Goal: Task Accomplishment & Management: Complete application form

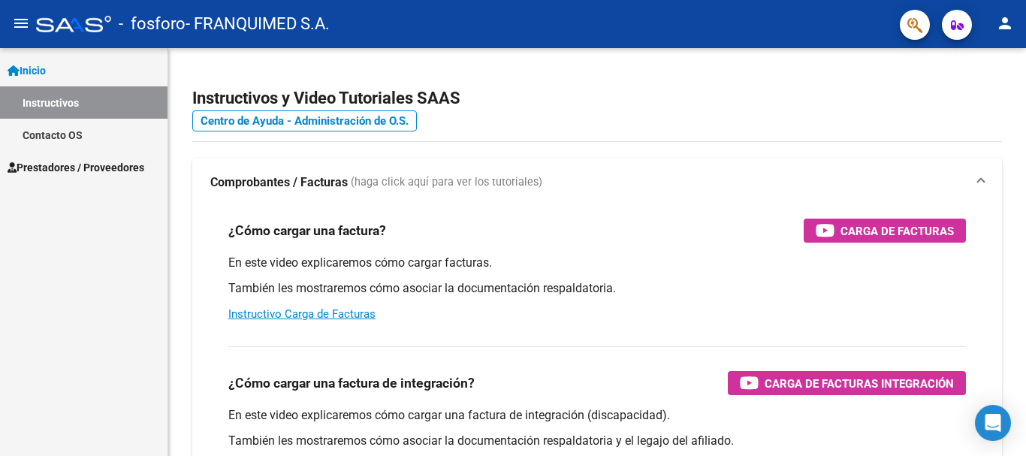
click at [41, 170] on span "Prestadores / Proveedores" at bounding box center [76, 167] width 137 height 17
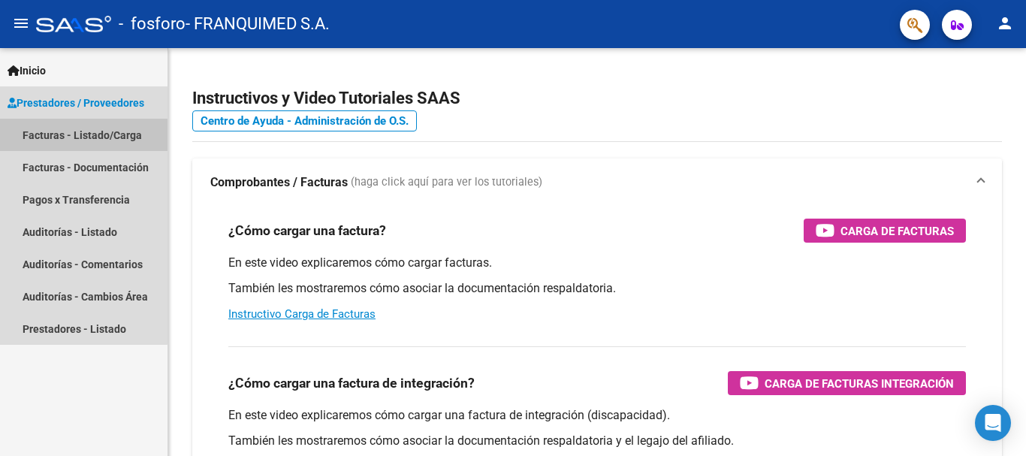
click at [38, 132] on link "Facturas - Listado/Carga" at bounding box center [84, 135] width 168 height 32
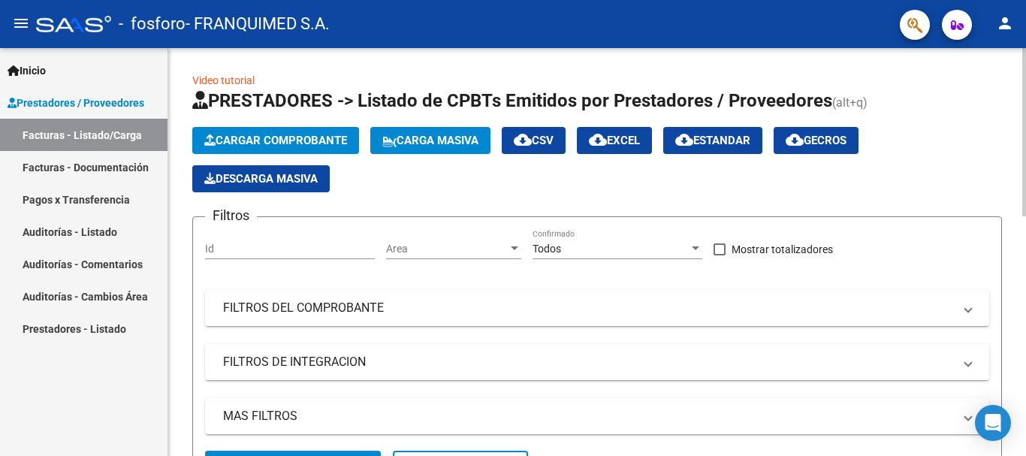
click at [307, 137] on span "Cargar Comprobante" at bounding box center [275, 141] width 143 height 14
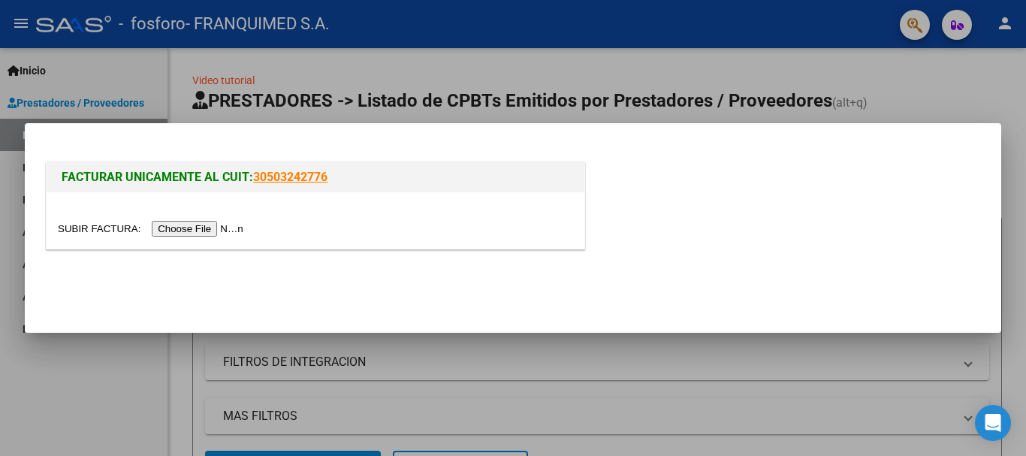
click at [189, 223] on input "file" at bounding box center [153, 229] width 190 height 16
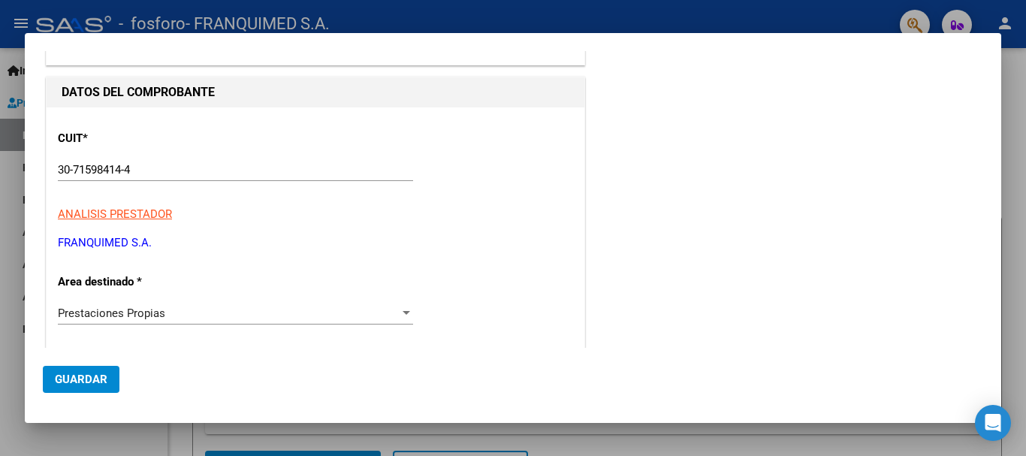
scroll to position [225, 0]
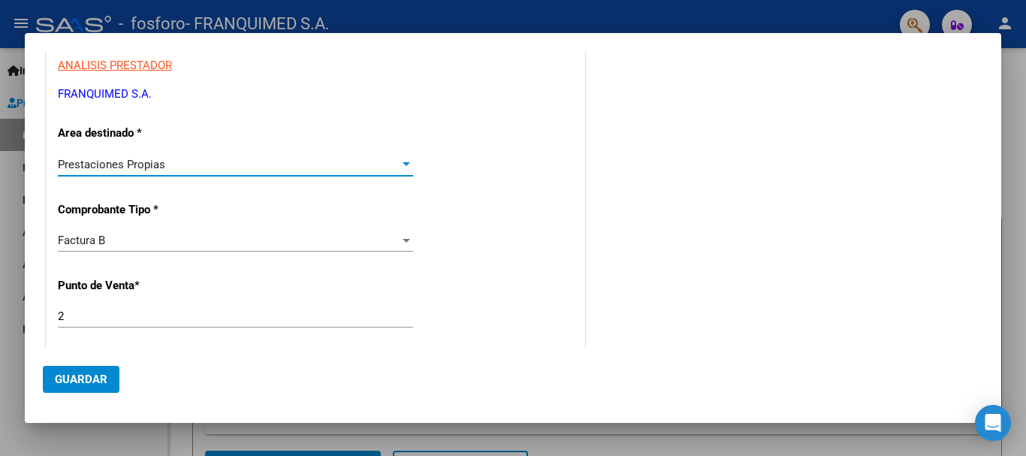
click at [130, 161] on span "Prestaciones Propias" at bounding box center [111, 165] width 107 height 14
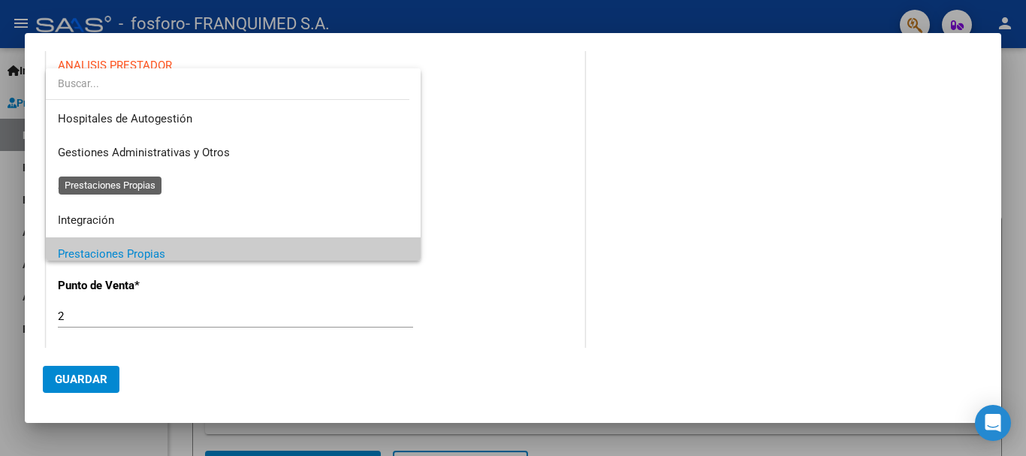
scroll to position [90, 0]
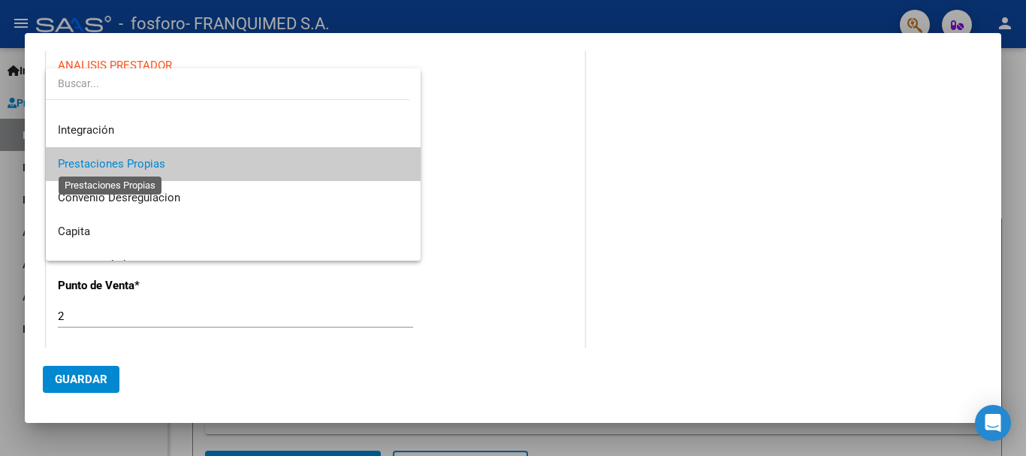
click at [130, 161] on span "Prestaciones Propias" at bounding box center [111, 164] width 107 height 14
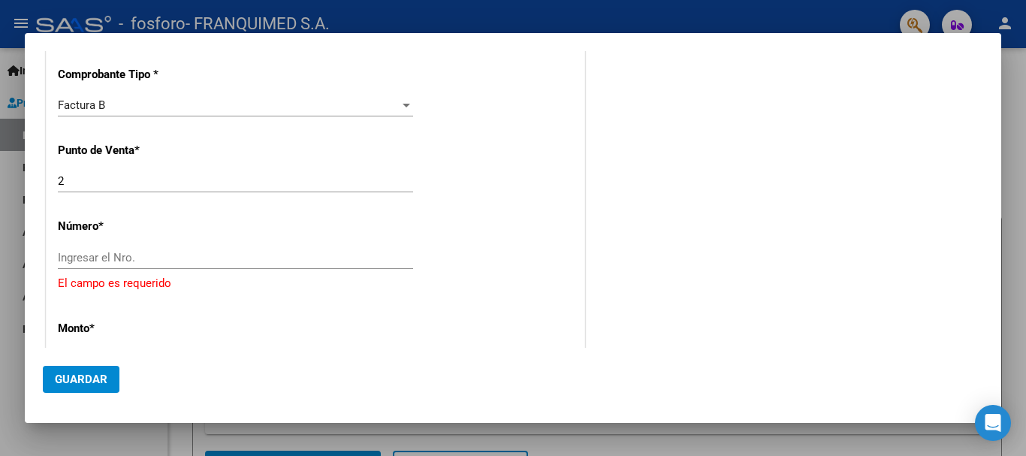
scroll to position [376, 0]
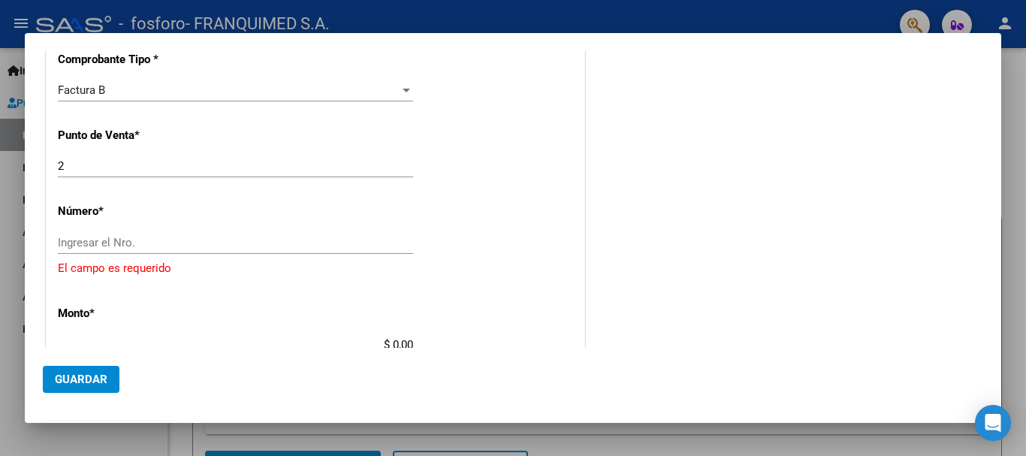
click at [82, 236] on input "Ingresar el Nro." at bounding box center [235, 243] width 355 height 14
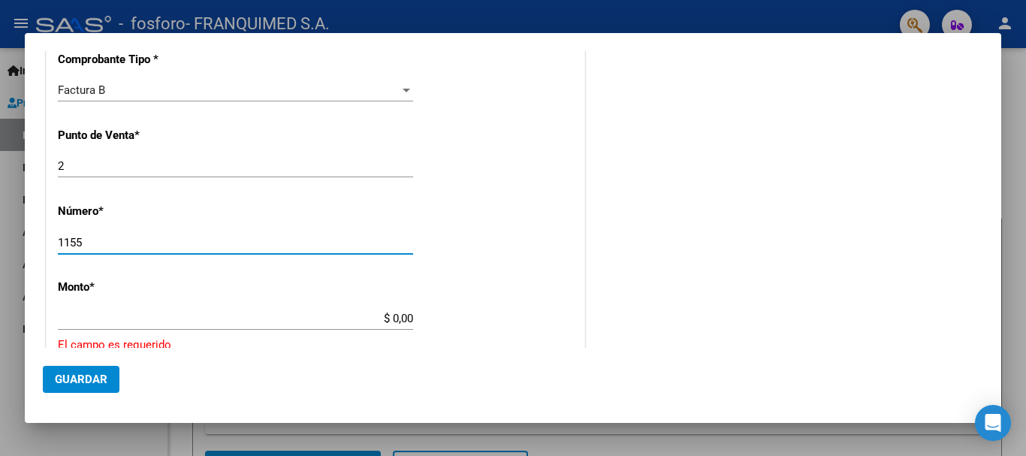
type input "1155"
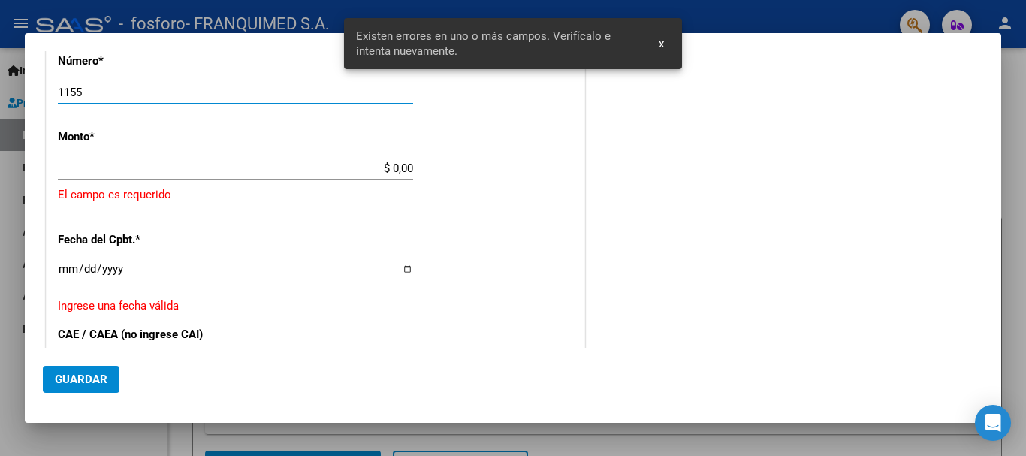
scroll to position [492, 0]
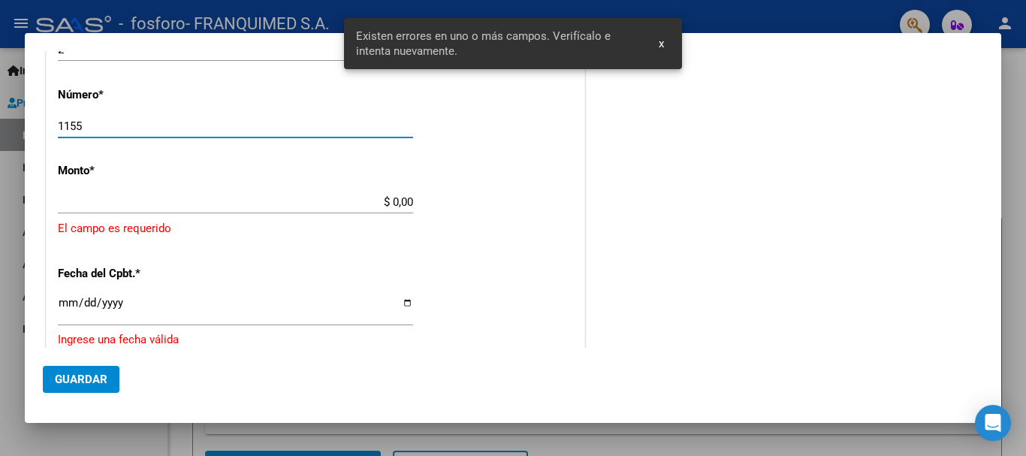
click at [92, 203] on input "$ 0,00" at bounding box center [235, 202] width 355 height 14
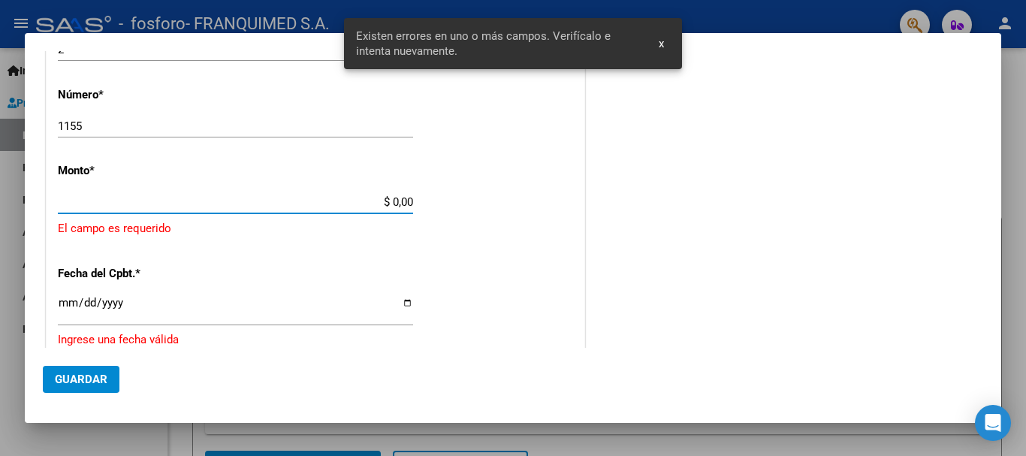
paste input "7,526,736"
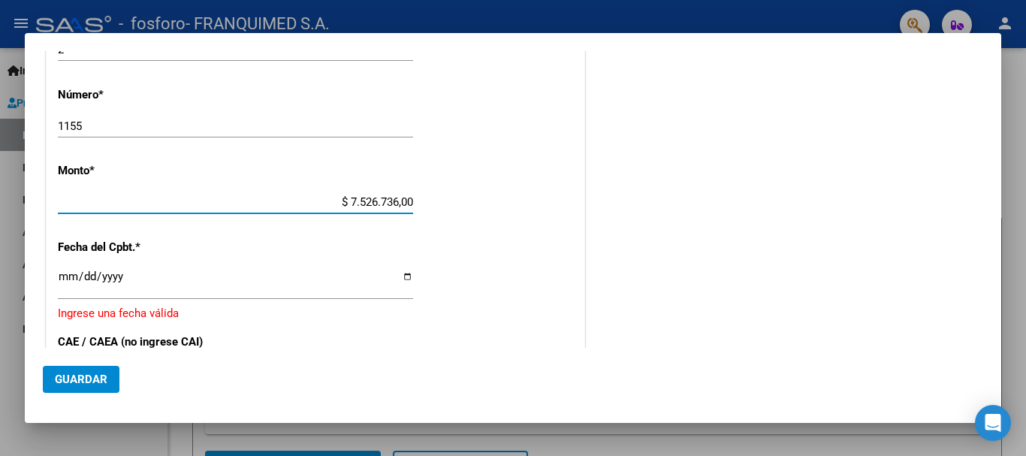
type input "$ 7.526.736,00"
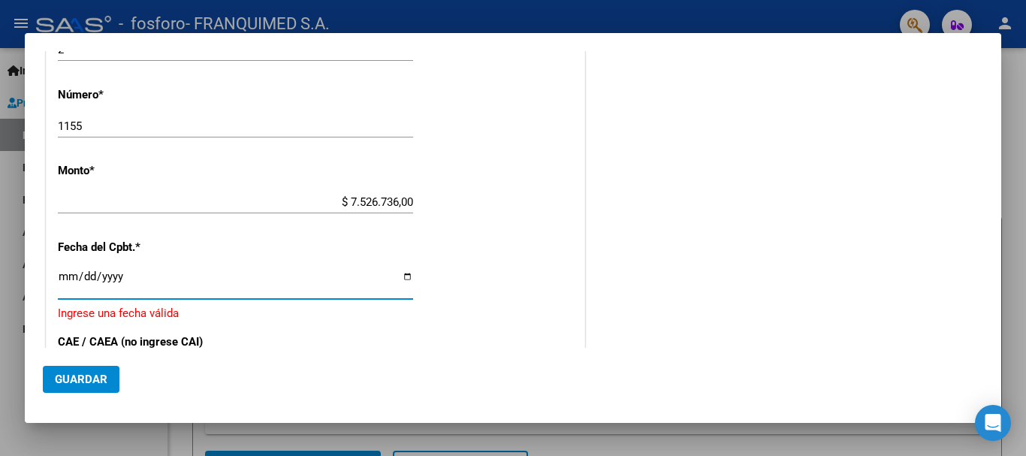
click at [405, 277] on input "Ingresar la fecha" at bounding box center [235, 282] width 355 height 24
type input "[DATE]"
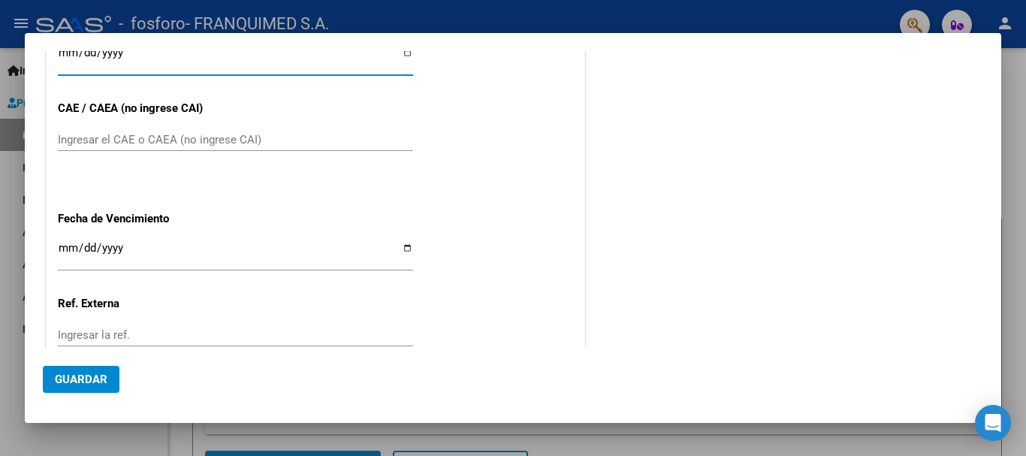
scroll to position [718, 0]
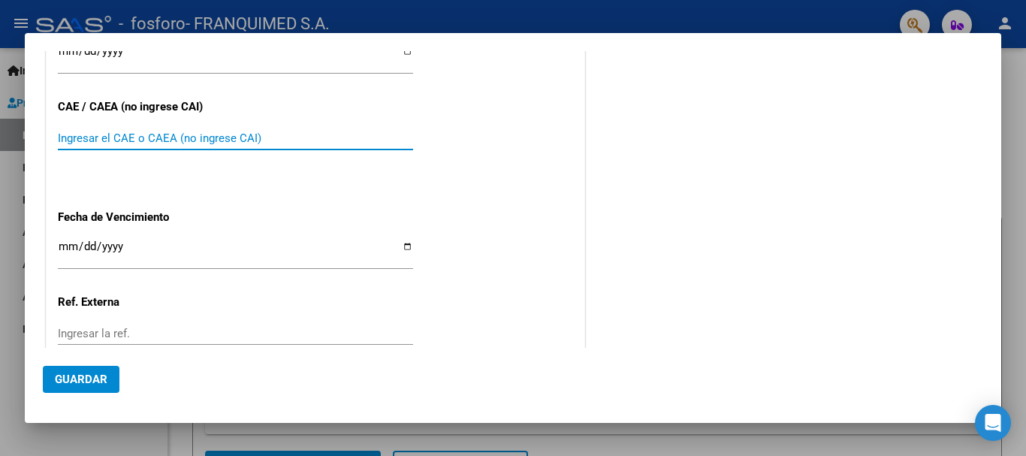
paste input "75414132672151"
type input "75414132672151"
click at [408, 243] on input "Ingresar la fecha" at bounding box center [235, 252] width 355 height 24
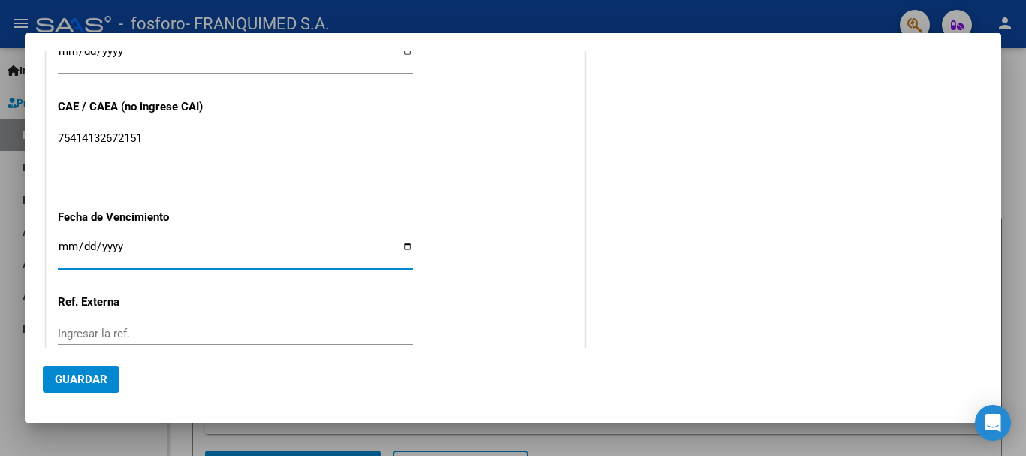
type input "[DATE]"
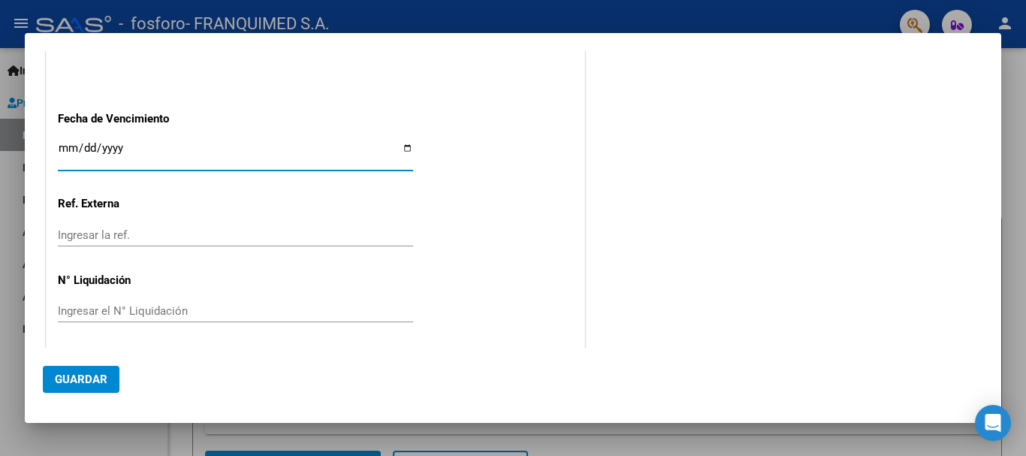
scroll to position [820, 0]
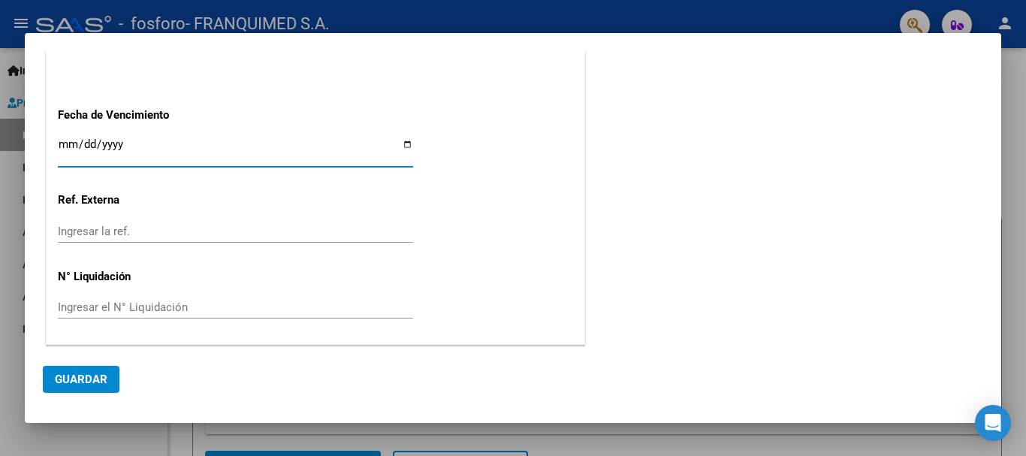
click at [89, 384] on span "Guardar" at bounding box center [81, 380] width 53 height 14
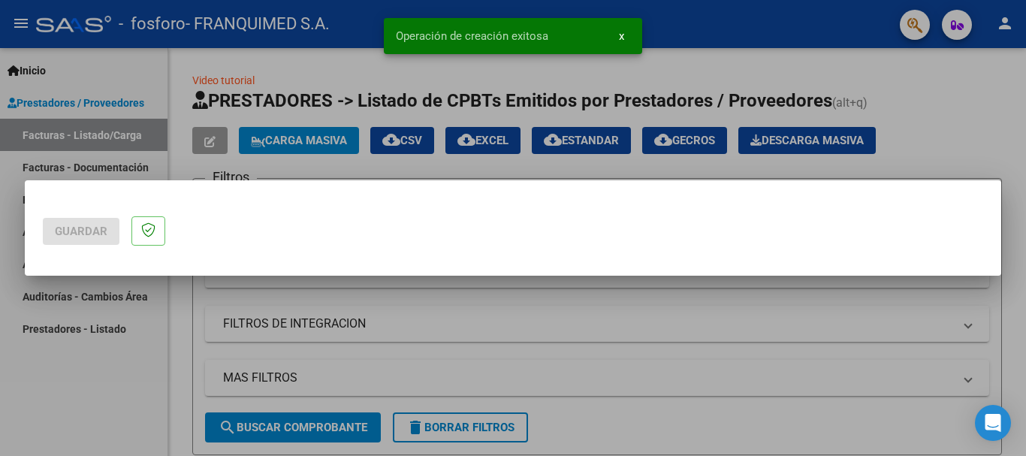
scroll to position [0, 0]
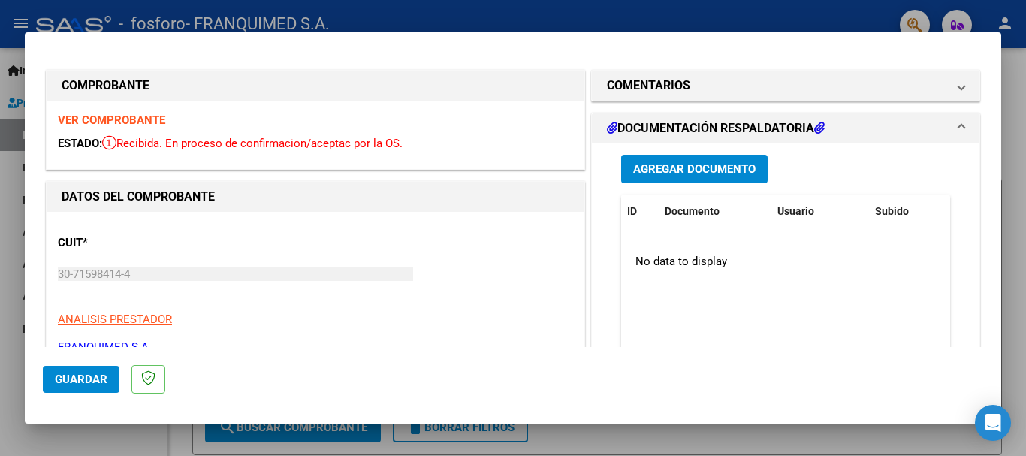
click at [700, 158] on button "Agregar Documento" at bounding box center [694, 169] width 147 height 28
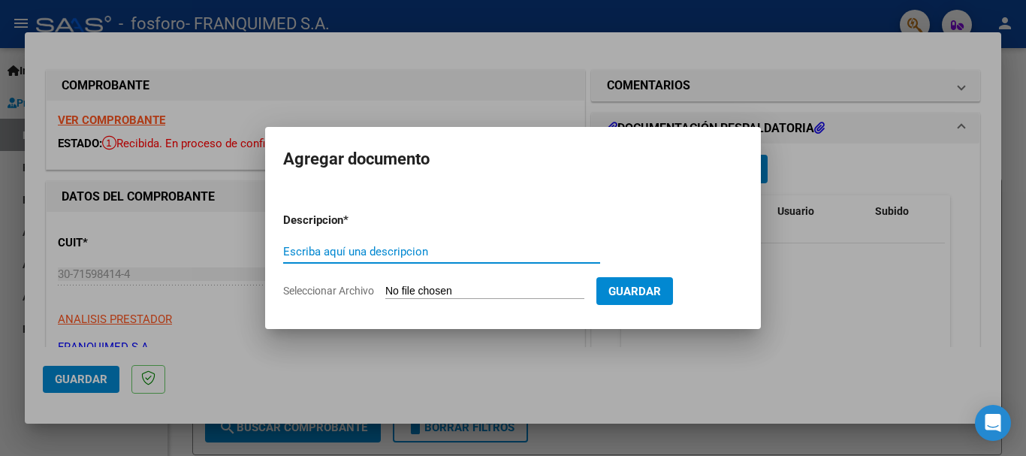
click at [454, 297] on input "Seleccionar Archivo" at bounding box center [484, 292] width 199 height 14
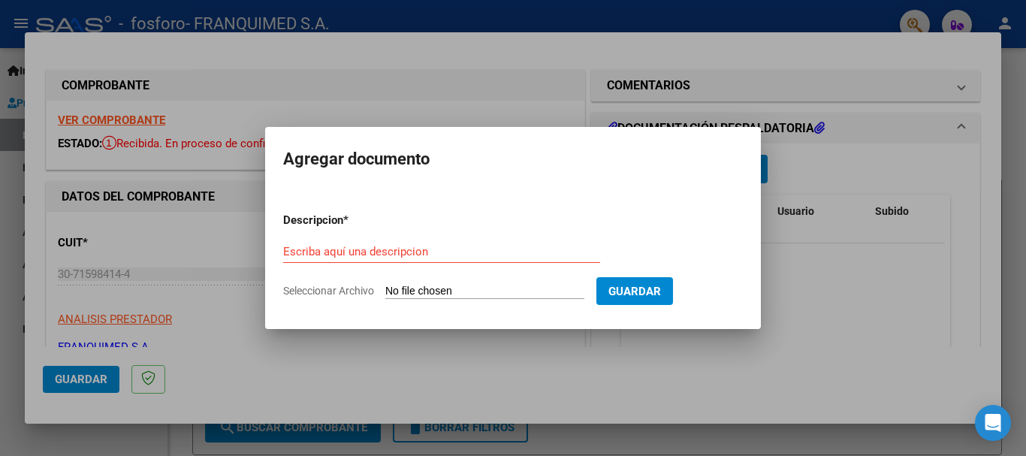
type input "C:\fakepath\AUT.pdf"
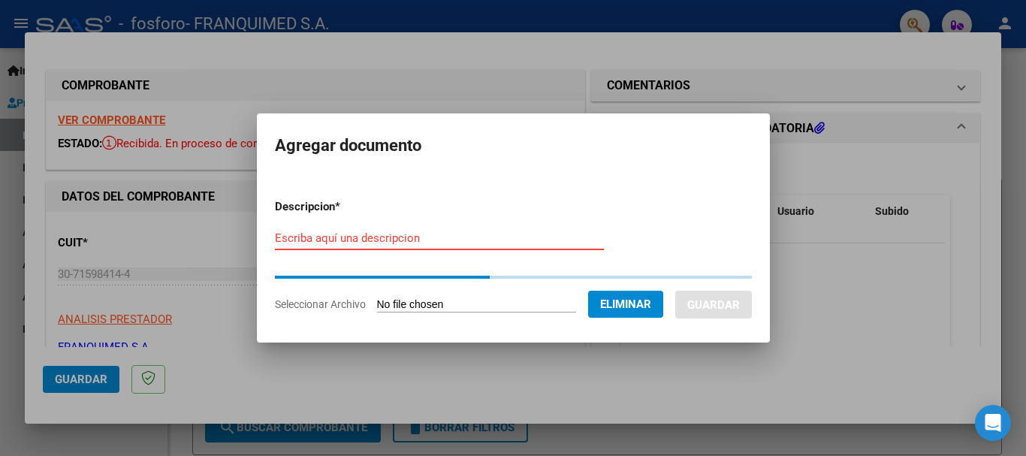
click at [360, 236] on input "Escriba aquí una descripcion" at bounding box center [439, 238] width 329 height 14
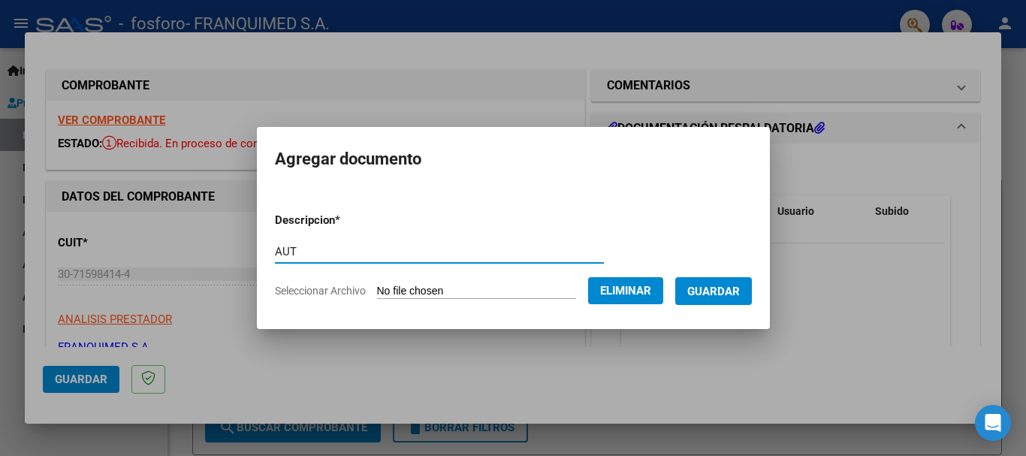
type input "AUT"
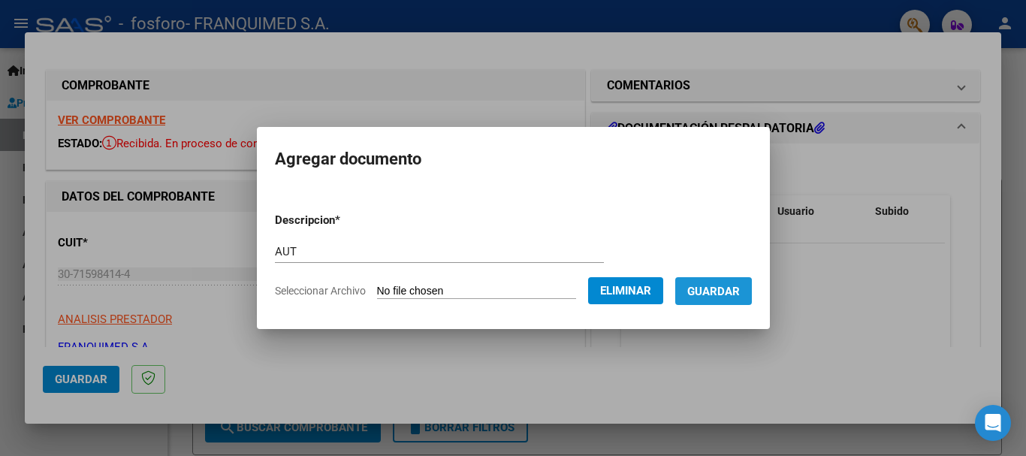
click at [722, 295] on span "Guardar" at bounding box center [713, 292] width 53 height 14
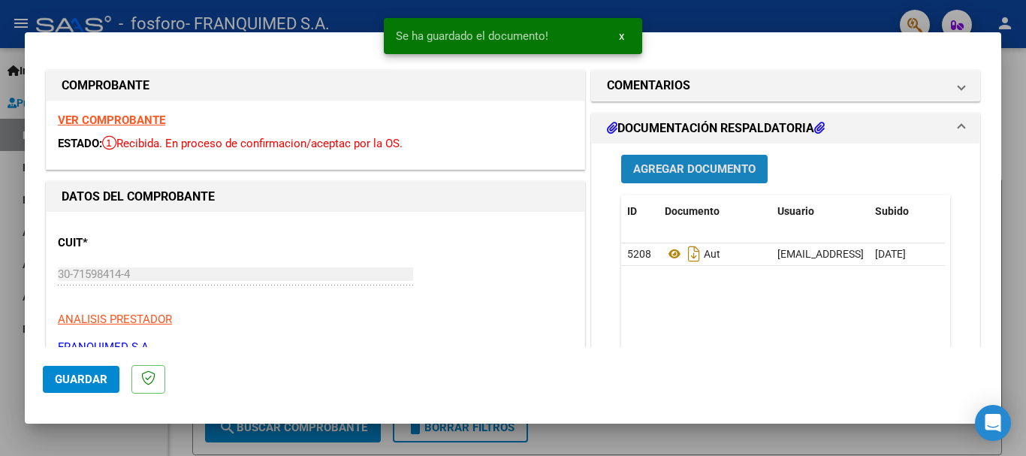
click at [684, 165] on span "Agregar Documento" at bounding box center [694, 170] width 122 height 14
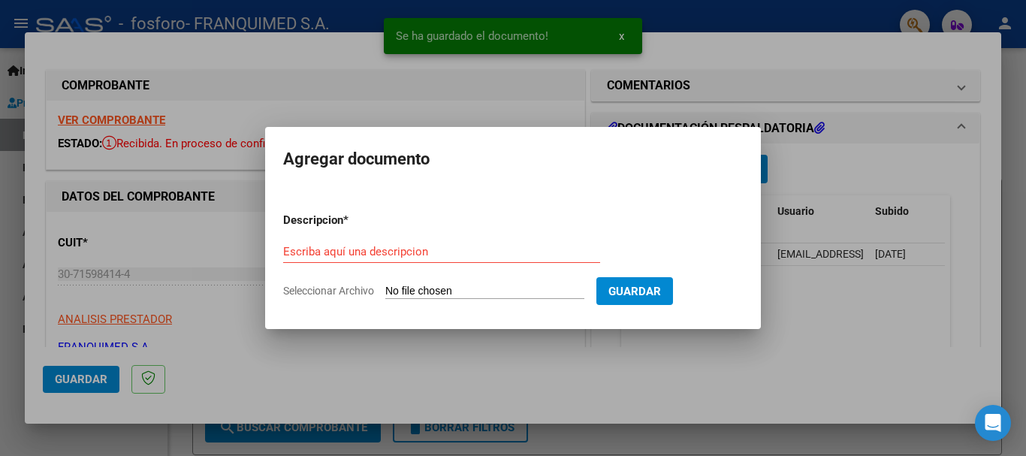
click at [553, 292] on input "Seleccionar Archivo" at bounding box center [484, 292] width 199 height 14
type input "C:\fakepath\CARNET -DNI MOLINA.pdf"
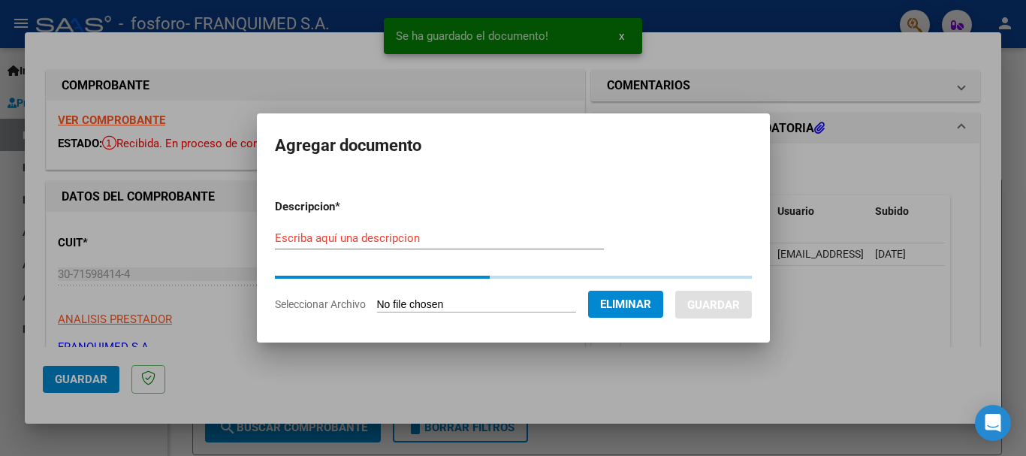
click at [337, 237] on form "Descripcion * Escriba aquí una descripcion Seleccionar Archivo Eliminar Guardar" at bounding box center [513, 255] width 477 height 137
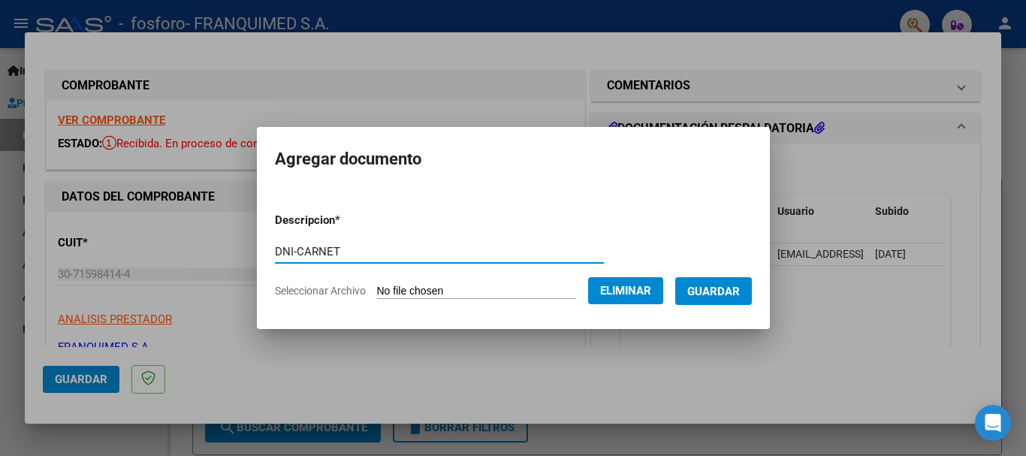
type input "DNI-CARNET"
click at [711, 295] on span "Guardar" at bounding box center [713, 292] width 53 height 14
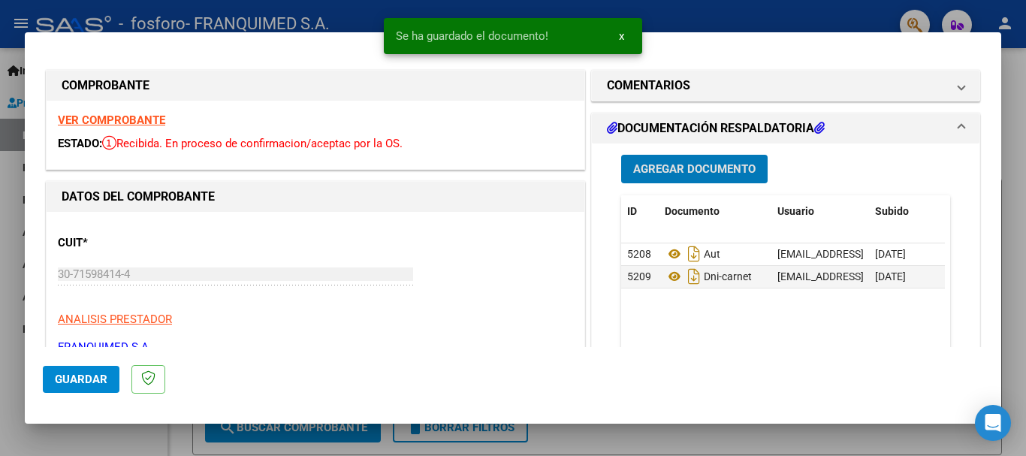
click at [693, 166] on span "Agregar Documento" at bounding box center [694, 170] width 122 height 14
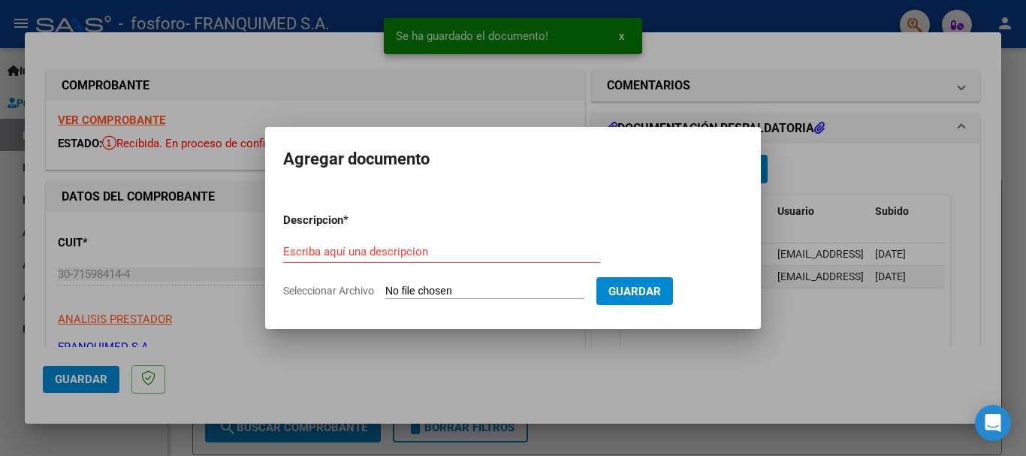
click at [482, 292] on input "Seleccionar Archivo" at bounding box center [484, 292] width 199 height 14
type input "C:\fakepath\Planillas.pdf"
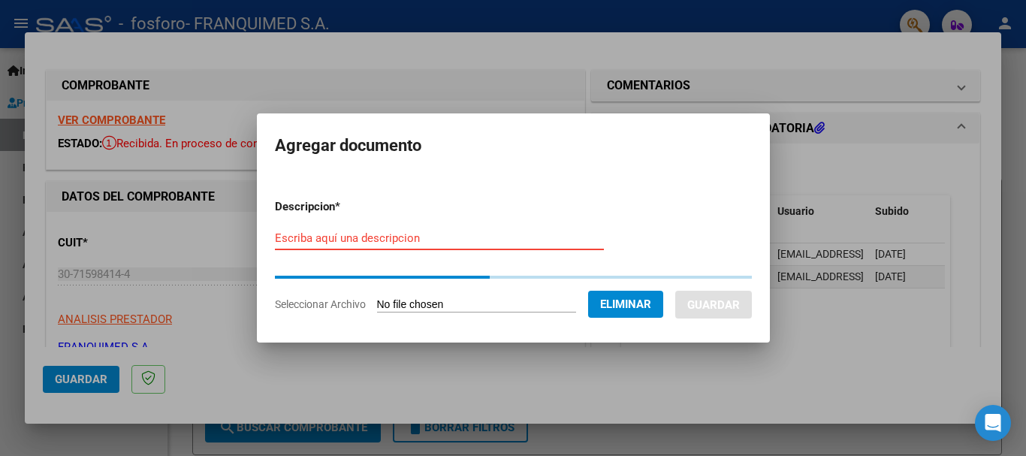
click at [350, 240] on input "Escriba aquí una descripcion" at bounding box center [439, 238] width 329 height 14
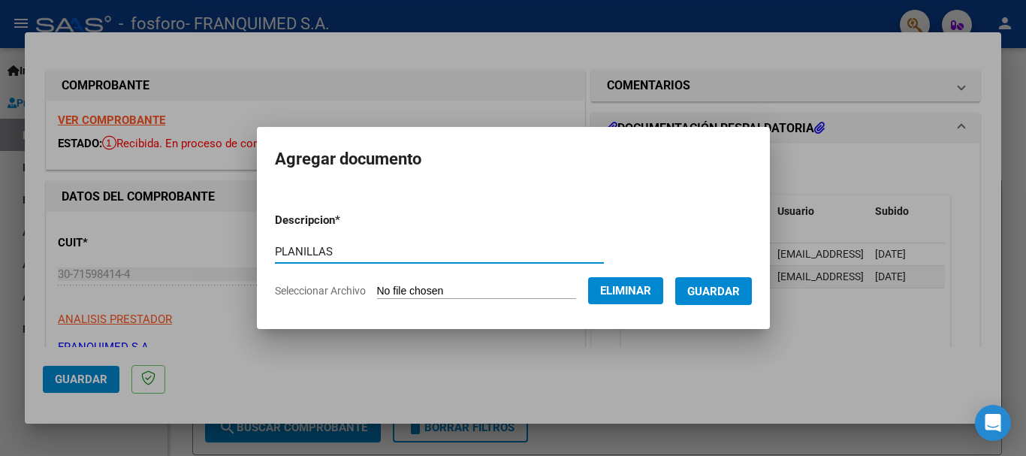
type input "PLANILLAS"
click at [735, 297] on span "Guardar" at bounding box center [713, 292] width 53 height 14
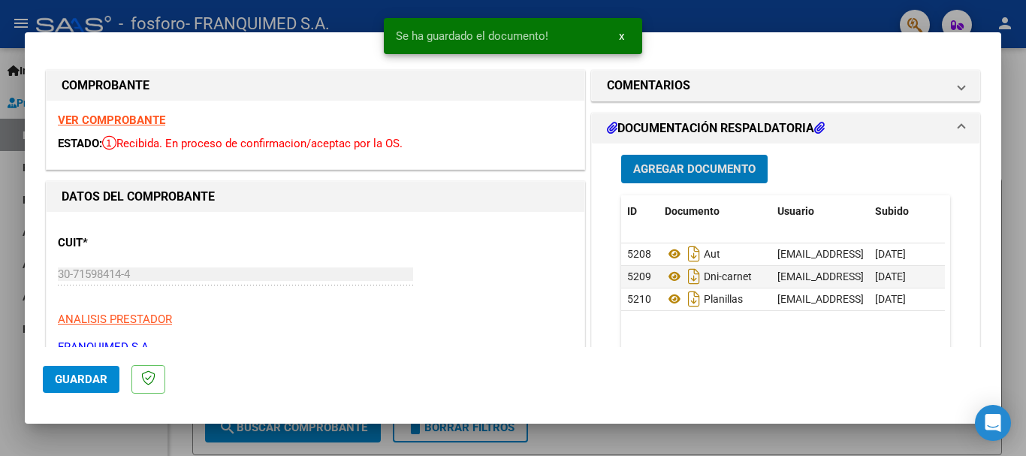
click at [690, 168] on span "Agregar Documento" at bounding box center [694, 170] width 122 height 14
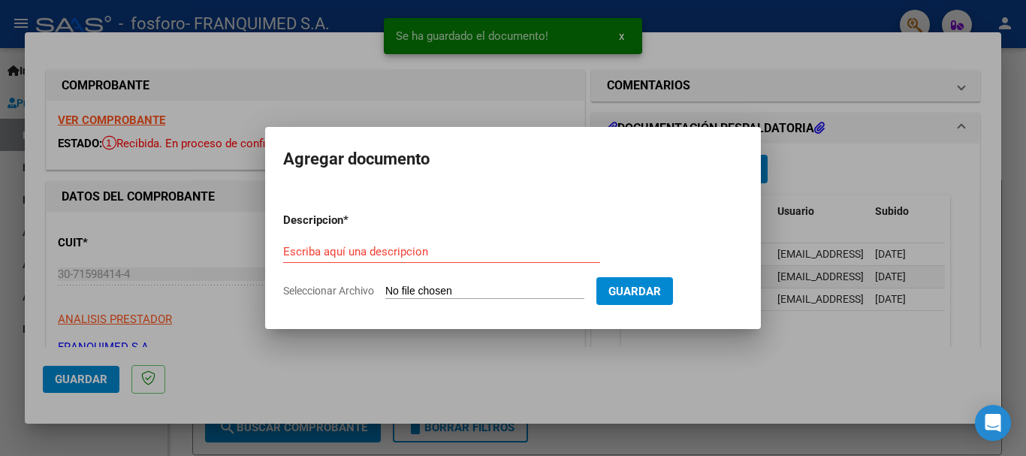
click at [431, 284] on form "Descripcion * Escriba aquí una descripcion Seleccionar Archivo Guardar" at bounding box center [513, 256] width 460 height 110
click at [411, 293] on input "Seleccionar Archivo" at bounding box center [484, 292] width 199 height 14
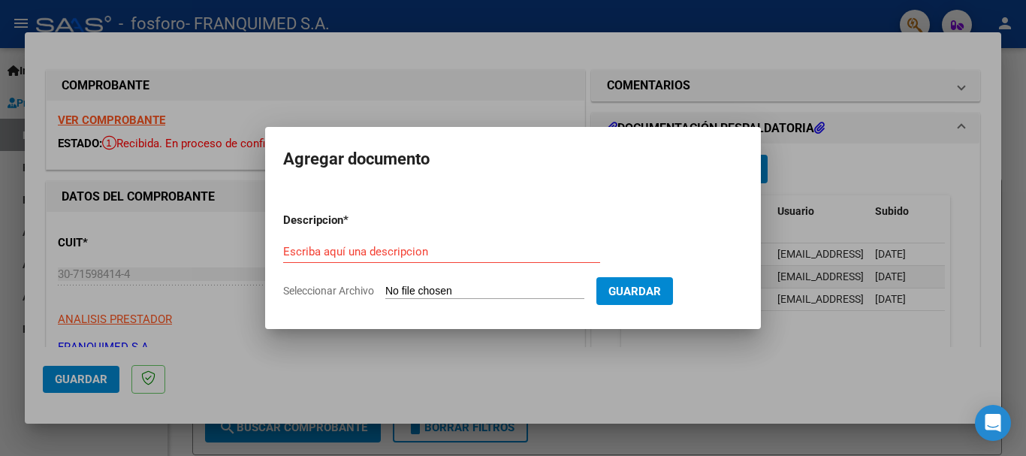
type input "C:\fakepath\FAC-B-0002 00001155.pdf"
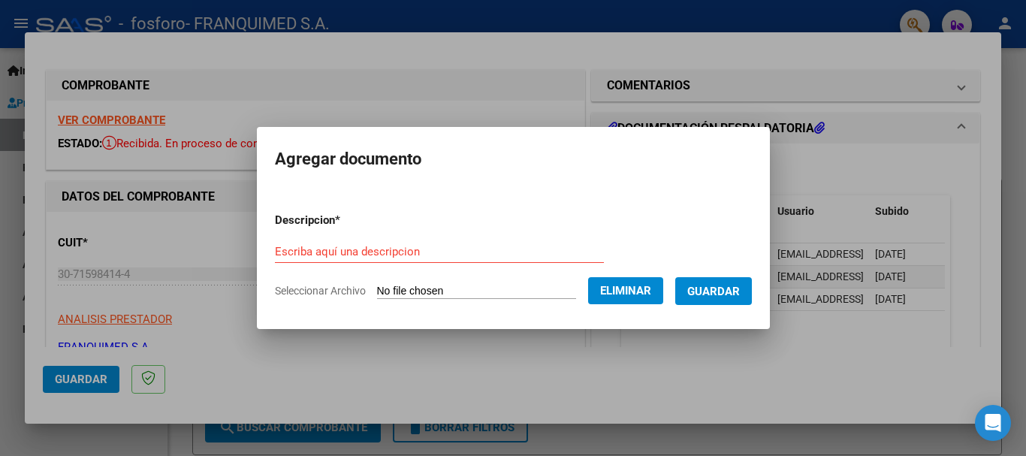
click at [346, 240] on div "Escriba aquí una descripcion" at bounding box center [439, 251] width 329 height 23
click at [346, 248] on input "Escriba aquí una descripcion" at bounding box center [439, 252] width 329 height 14
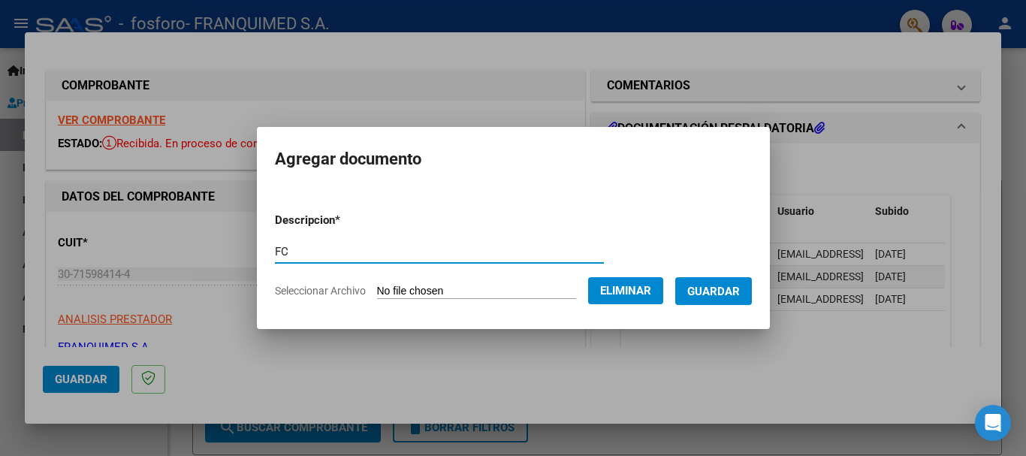
type input "FC"
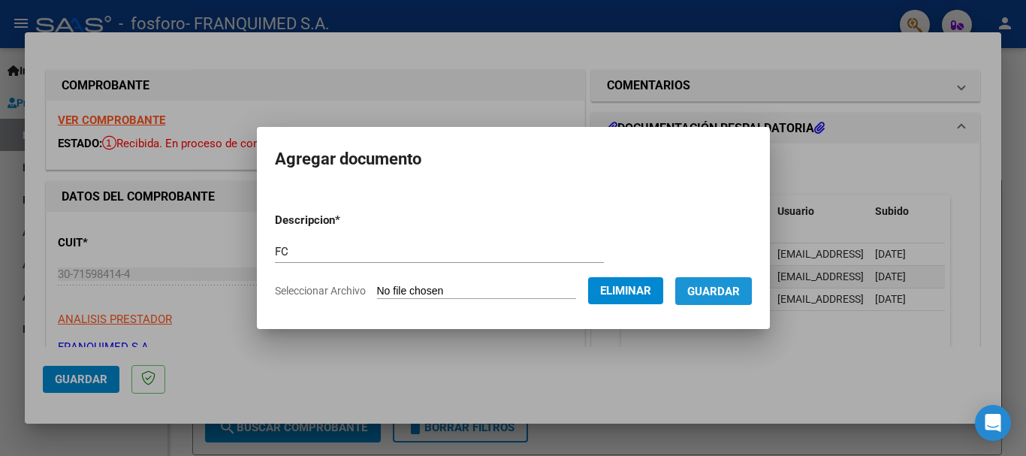
click at [709, 289] on span "Guardar" at bounding box center [713, 292] width 53 height 14
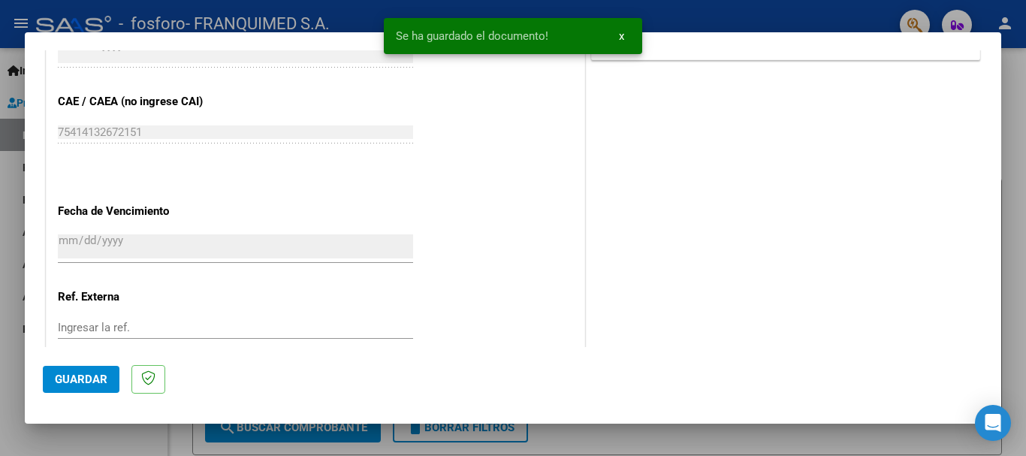
scroll to position [848, 0]
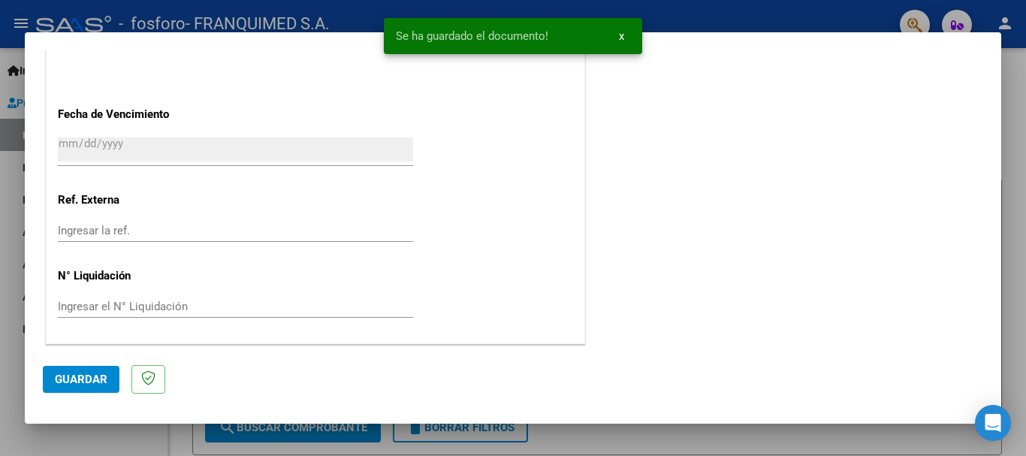
click at [90, 382] on span "Guardar" at bounding box center [81, 380] width 53 height 14
click at [1021, 229] on div at bounding box center [513, 228] width 1026 height 456
type input "$ 0,00"
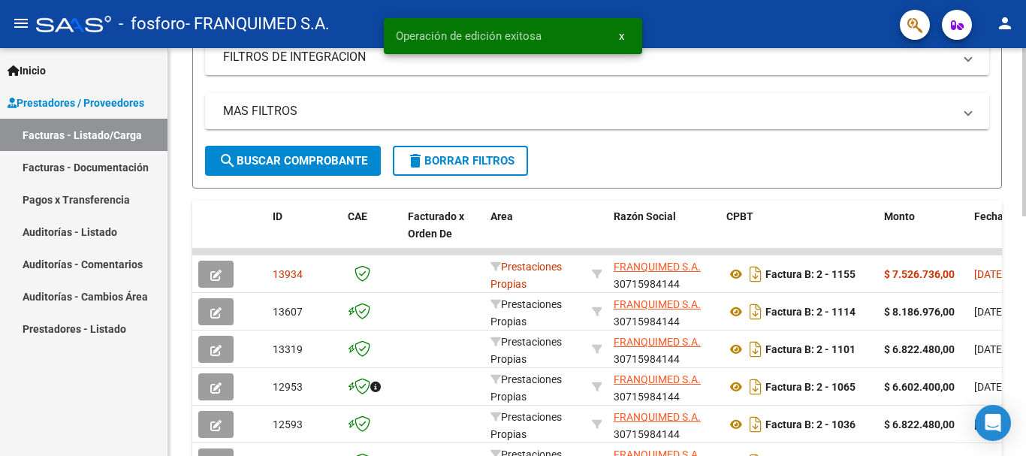
scroll to position [376, 0]
